Goal: Contribute content: Add original content to the website for others to see

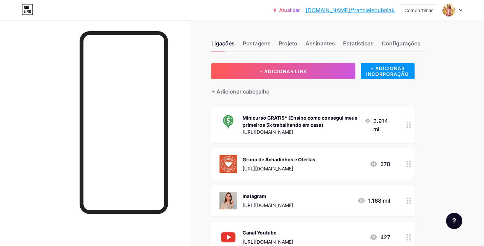
click at [324, 85] on div "+ Adicionar cabeçalho" at bounding box center [312, 87] width 203 height 17
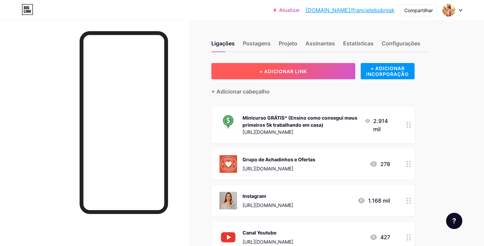
click at [328, 68] on button "+ ADICIONAR LINK" at bounding box center [283, 71] width 144 height 16
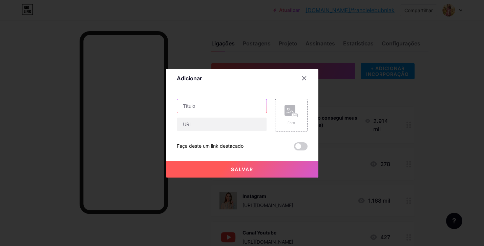
click at [240, 106] on input "text" at bounding box center [221, 106] width 89 height 14
click at [236, 125] on input "text" at bounding box center [221, 124] width 89 height 14
paste input "Mini Máquina Seladora Portátil 2 Em 1"
type input "Mini Máquina Seladora Portátil 2 Em 1"
paste input "[URL][DOMAIN_NAME]"
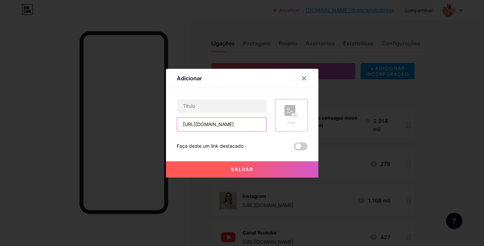
scroll to position [0, 7]
type input "[URL][DOMAIN_NAME]"
click at [235, 103] on input "text" at bounding box center [221, 106] width 89 height 14
type input "Mini Seladora Saco Plástico"
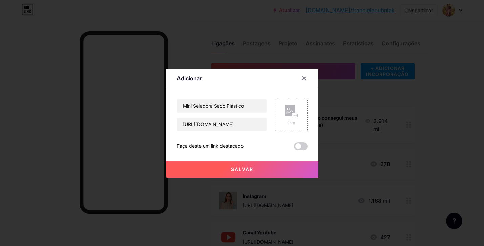
click at [286, 115] on icon at bounding box center [291, 111] width 14 height 13
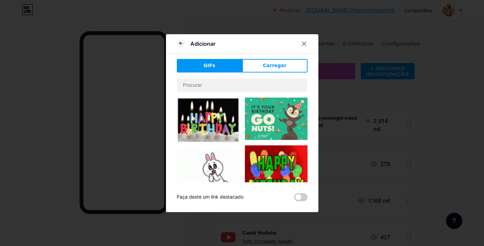
click at [290, 67] on button "Carregar" at bounding box center [274, 66] width 65 height 14
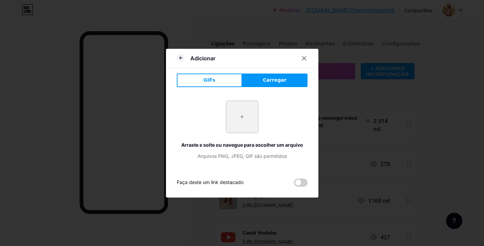
click at [249, 119] on input "file" at bounding box center [242, 117] width 32 height 32
type input "C:\fakepath\Captura de Tela [DATE] 14.29.03.png"
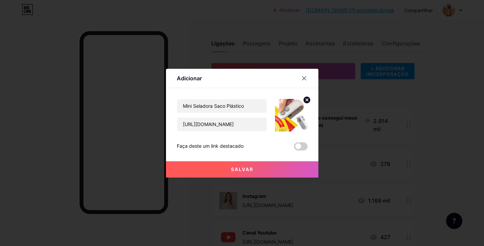
click at [288, 165] on button "Salvar" at bounding box center [242, 169] width 152 height 16
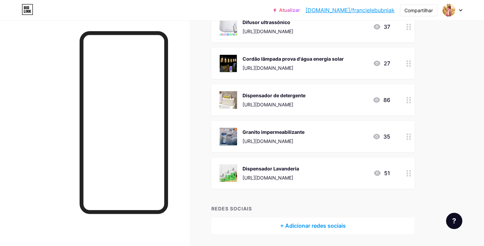
scroll to position [2358, 0]
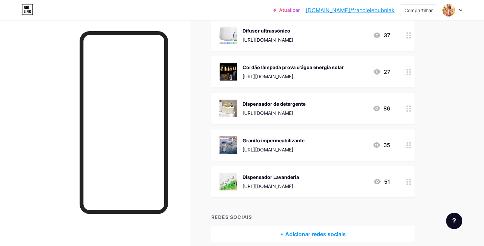
click at [293, 111] on font "[URL][DOMAIN_NAME]" at bounding box center [267, 113] width 51 height 6
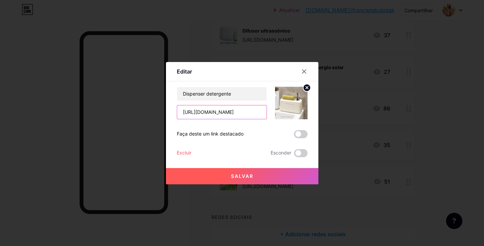
click at [238, 114] on input "[URL][DOMAIN_NAME]" at bounding box center [221, 112] width 89 height 14
paste input "2B5NxM5Pfi"
type input "[URL][DOMAIN_NAME]"
click at [259, 175] on button "Salvar" at bounding box center [242, 176] width 152 height 16
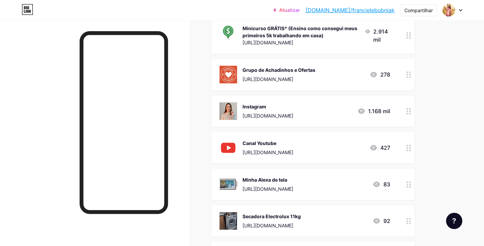
scroll to position [0, 0]
